Goal: Task Accomplishment & Management: Manage account settings

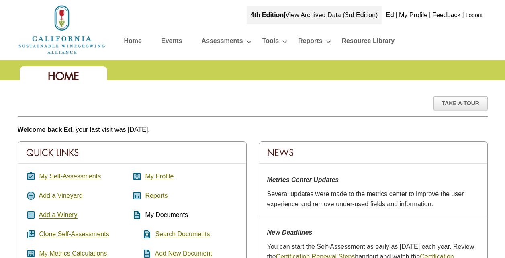
click at [151, 195] on link "Reports" at bounding box center [156, 195] width 22 height 7
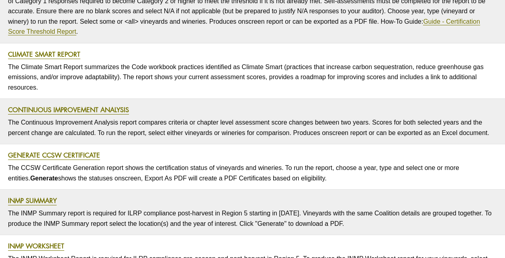
scroll to position [380, 0]
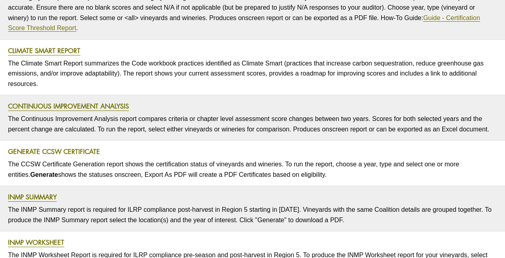
click at [43, 153] on link "Generate CCSW Certificate" at bounding box center [54, 151] width 92 height 9
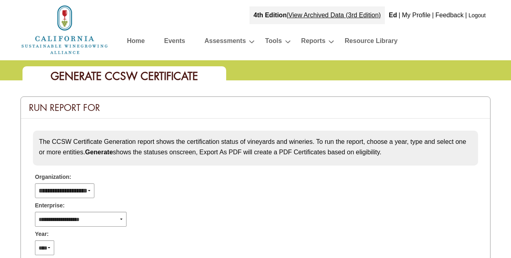
select select
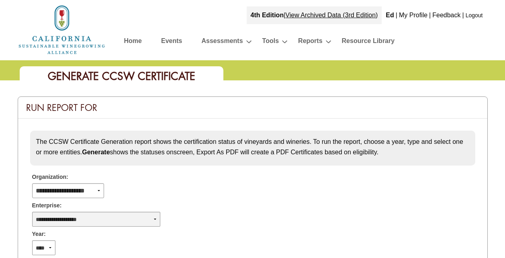
click at [157, 219] on select "**********" at bounding box center [96, 219] width 128 height 15
click at [184, 15] on div "4th Edition | View Archived Data (3rd Edition) Ed | My Profile | Feedback | Log…" at bounding box center [302, 29] width 381 height 51
click at [129, 39] on link "Home" at bounding box center [133, 42] width 18 height 14
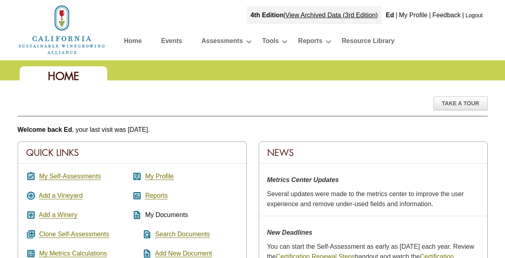
click at [363, 41] on link "Resource Library" at bounding box center [368, 42] width 53 height 14
click at [472, 18] on link "Logout" at bounding box center [473, 15] width 17 height 6
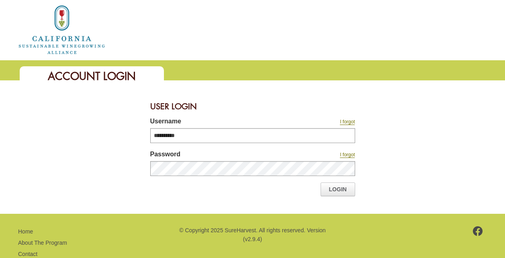
type input "**********"
click at [340, 190] on link "Login" at bounding box center [337, 189] width 35 height 14
